Goal: Task Accomplishment & Management: Complete application form

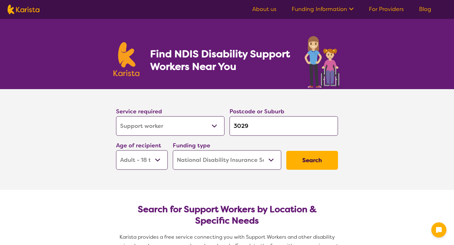
select select "Support worker"
select select "AD"
select select "NDIS"
select select "Support worker"
select select "AD"
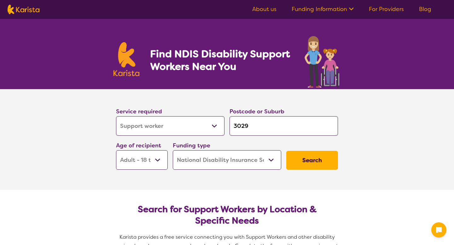
select select "NDIS"
click at [193, 131] on select "Allied Health Assistant Assessment (ADHD or Autism) Behaviour support Counselli…" at bounding box center [170, 126] width 108 height 20
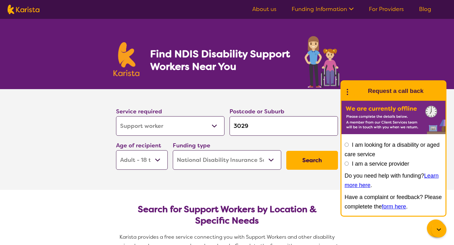
select select "[MEDICAL_DATA]"
click at [146, 157] on select "Early Childhood - 0 to 9 Child - 10 to 11 Adolescent - 12 to 17 Adult - 18 to 6…" at bounding box center [142, 160] width 52 height 20
select select "EC"
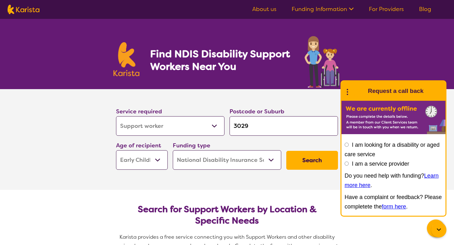
click at [294, 161] on button "Search" at bounding box center [312, 160] width 52 height 19
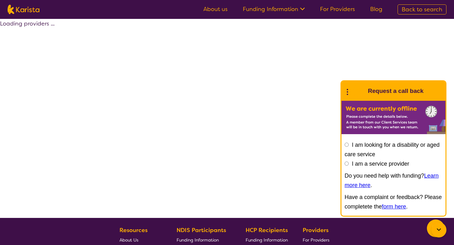
select select "by_score"
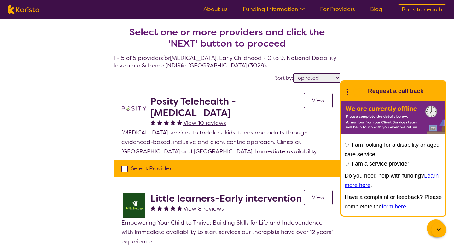
click at [168, 164] on div "Select Provider" at bounding box center [226, 168] width 211 height 9
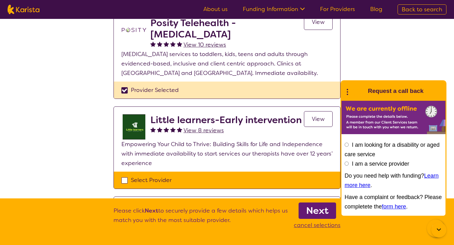
scroll to position [88, 0]
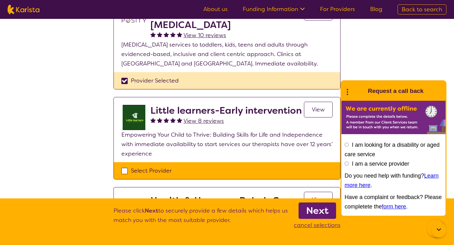
click at [176, 90] on section "Select one or more providers and click the 'NEXT' button to proceed 1 - 5 of 5 …" at bounding box center [227, 192] width 242 height 523
click at [176, 84] on div "Provider Selected" at bounding box center [226, 80] width 211 height 9
checkbox input "false"
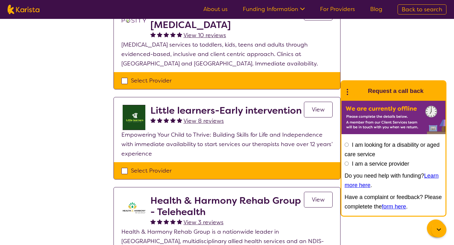
click at [164, 165] on div "Select Provider" at bounding box center [227, 170] width 226 height 17
click at [159, 170] on div "Select Provider" at bounding box center [226, 170] width 211 height 9
checkbox input "true"
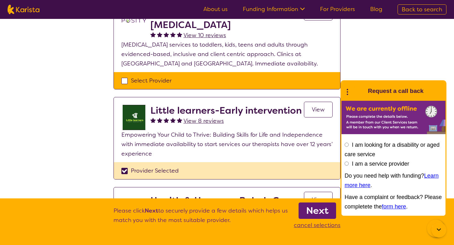
click at [310, 213] on b "Next" at bounding box center [317, 210] width 22 height 13
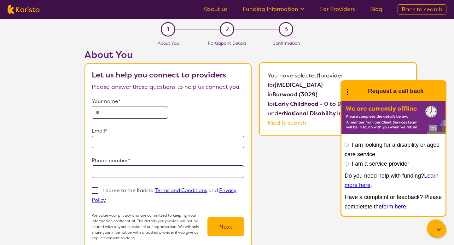
click at [149, 115] on input "text" at bounding box center [130, 112] width 76 height 13
type input "**********"
click at [115, 189] on p "I agree to the Karista Terms and Conditions and Privacy Policy" at bounding box center [164, 195] width 145 height 16
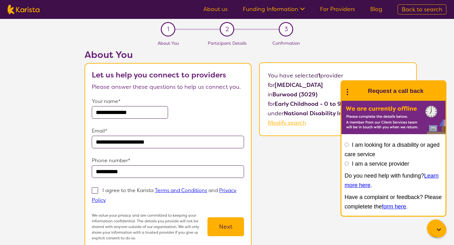
click at [110, 198] on input "I agree to the Karista Terms and Conditions and Privacy Policy" at bounding box center [108, 200] width 4 height 4
checkbox input "true"
click at [221, 225] on button "Next" at bounding box center [225, 226] width 37 height 19
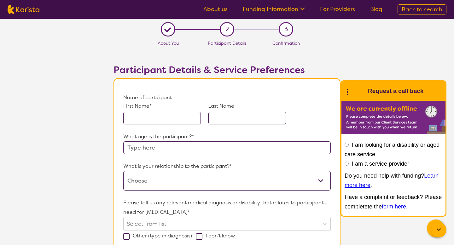
click at [141, 119] on input "text" at bounding box center [161, 118] width 77 height 13
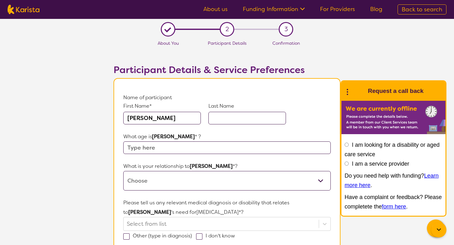
type input "Avijit"
type input "Chauhan"
click at [134, 146] on input "text" at bounding box center [226, 147] width 207 height 13
type input "11"
click at [137, 182] on select "This request is for myself I am their parent I am their child I am their spouse…" at bounding box center [226, 181] width 207 height 20
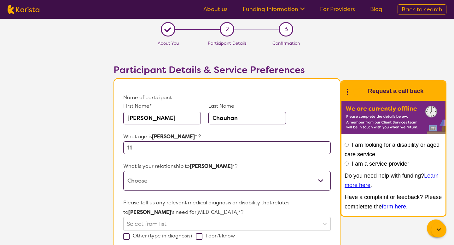
select select "I am their parent"
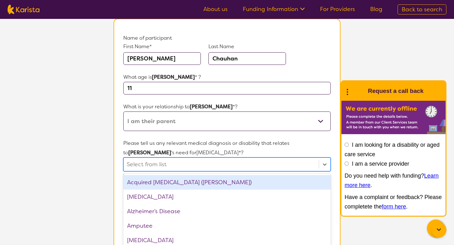
click at [166, 166] on div "option Acquired brain injury (ABI) focused, 1 of 75. 75 results available. Use …" at bounding box center [226, 164] width 207 height 14
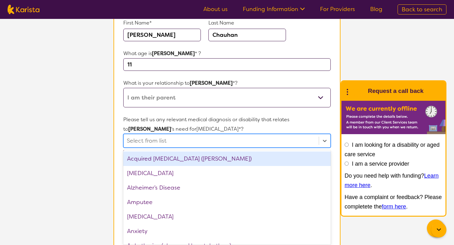
scroll to position [85, 0]
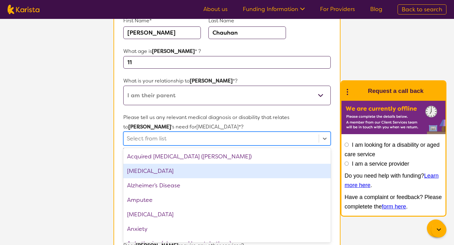
click at [156, 168] on div "ADHD" at bounding box center [226, 171] width 207 height 14
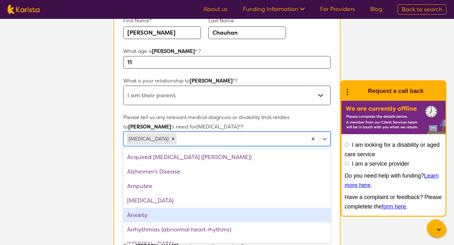
click at [148, 210] on div "Anxiety" at bounding box center [226, 215] width 207 height 14
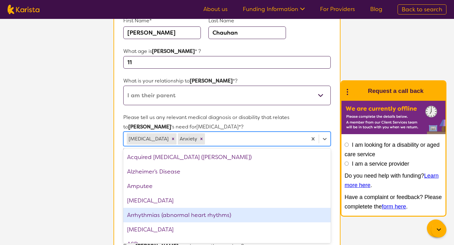
scroll to position [22, 0]
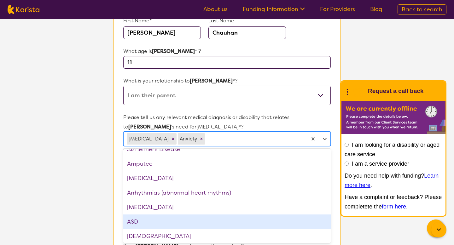
click at [143, 222] on div "ASD" at bounding box center [226, 221] width 207 height 14
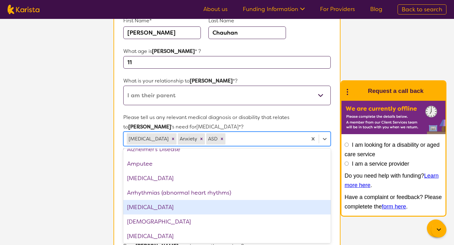
click at [71, 179] on section "L About You 2 Participant Details 3 Confirmation Participant Details & Service …" at bounding box center [227, 216] width 454 height 565
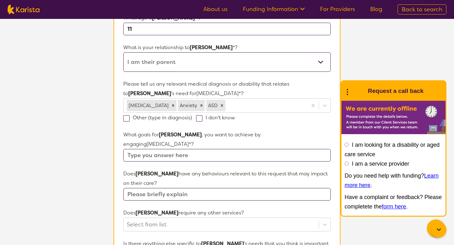
scroll to position [169, 0]
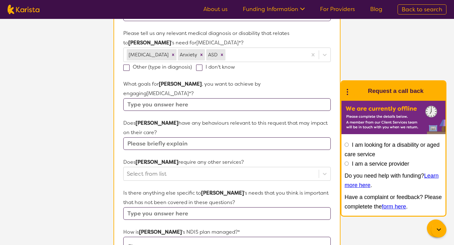
click at [141, 98] on input "text" at bounding box center [226, 104] width 207 height 13
type input "To be more socila"
click at [141, 137] on input "text" at bounding box center [226, 143] width 207 height 13
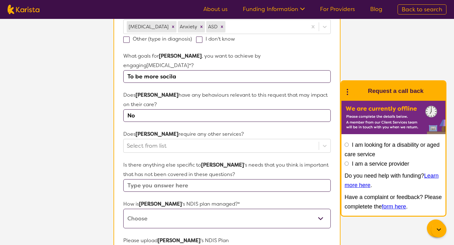
scroll to position [223, 0]
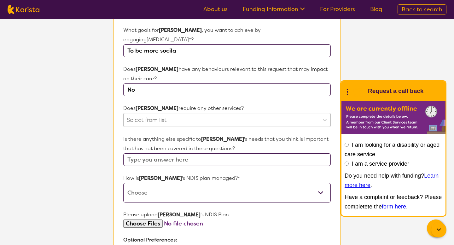
type input "No"
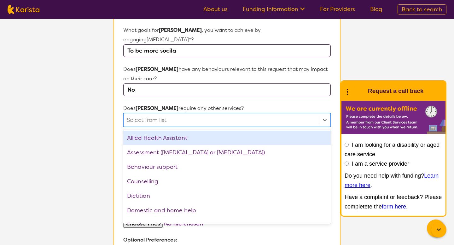
click at [168, 115] on div at bounding box center [221, 120] width 189 height 11
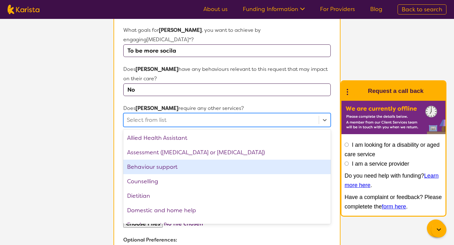
click at [155, 160] on div "Behaviour support" at bounding box center [226, 167] width 207 height 14
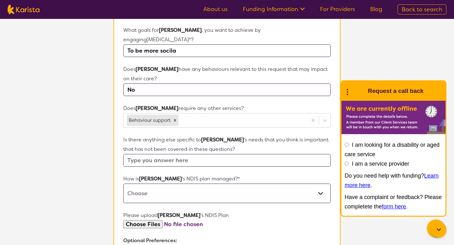
click at [91, 145] on section "L About You 2 Participant Details 3 Confirmation Participant Details & Service …" at bounding box center [227, 79] width 454 height 566
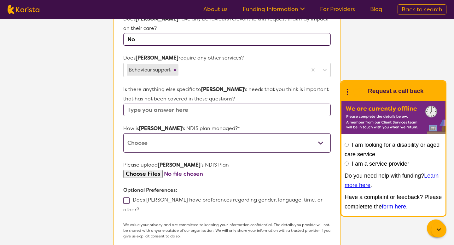
scroll to position [285, 0]
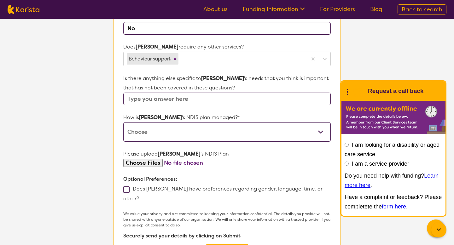
click at [153, 131] on select "Self-managed NDIS plan Managed by a registered plan management provider (not th…" at bounding box center [226, 132] width 207 height 20
select select "Self Managed"
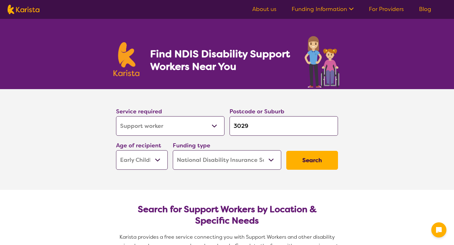
select select "Support worker"
select select "EC"
select select "NDIS"
select select "Support worker"
select select "EC"
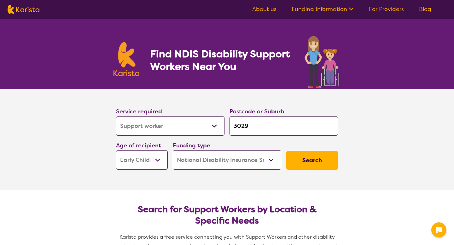
select select "NDIS"
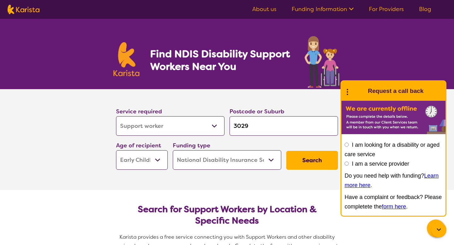
click at [32, 10] on img at bounding box center [24, 9] width 32 height 9
select select "Support worker"
select select "EC"
select select "NDIS"
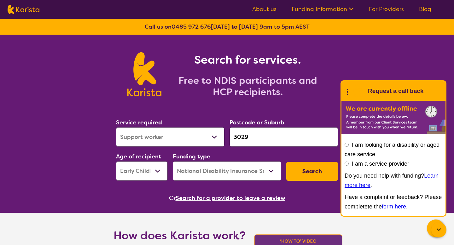
click at [148, 129] on select "Allied Health Assistant Assessment (ADHD or Autism) Behaviour support Counselli…" at bounding box center [170, 137] width 108 height 20
select select "[MEDICAL_DATA]"
click at [321, 179] on button "Search" at bounding box center [312, 171] width 52 height 19
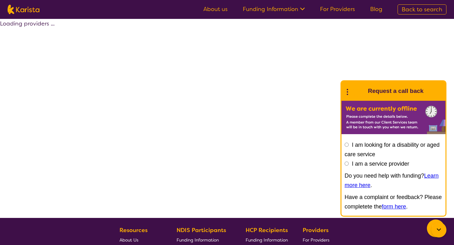
select select "by_score"
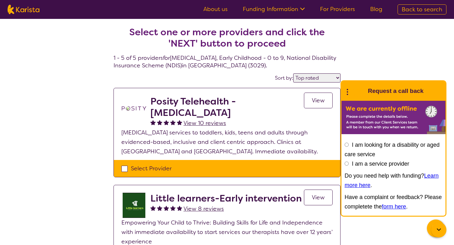
click at [218, 170] on div "Select Provider" at bounding box center [226, 168] width 211 height 9
checkbox input "true"
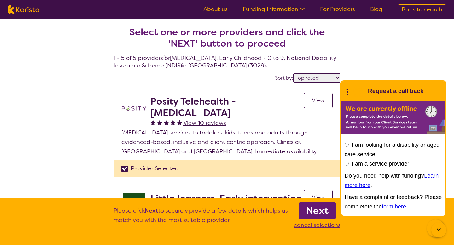
click at [311, 212] on b "Next" at bounding box center [317, 210] width 22 height 13
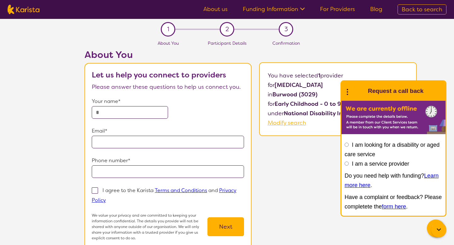
click at [129, 106] on input "text" at bounding box center [130, 112] width 76 height 13
type input "**********"
click at [124, 175] on input "tel" at bounding box center [168, 171] width 152 height 13
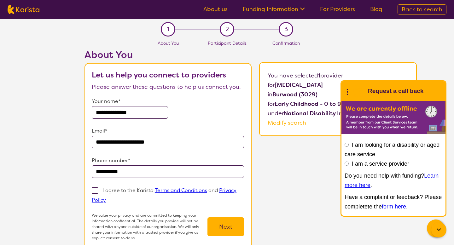
type input "**********"
click at [119, 191] on p "I agree to the Karista Terms and Conditions and Privacy Policy" at bounding box center [164, 195] width 145 height 16
click at [110, 198] on input "I agree to the Karista Terms and Conditions and Privacy Policy" at bounding box center [108, 200] width 4 height 4
checkbox input "true"
click at [225, 230] on button "Next" at bounding box center [225, 226] width 37 height 19
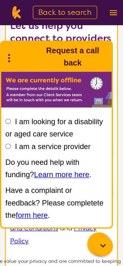
scroll to position [54, 0]
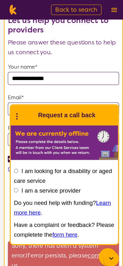
click at [109, 245] on div at bounding box center [107, 250] width 15 height 15
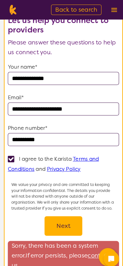
click at [70, 220] on button "Next" at bounding box center [61, 218] width 37 height 19
